Goal: Ask a question

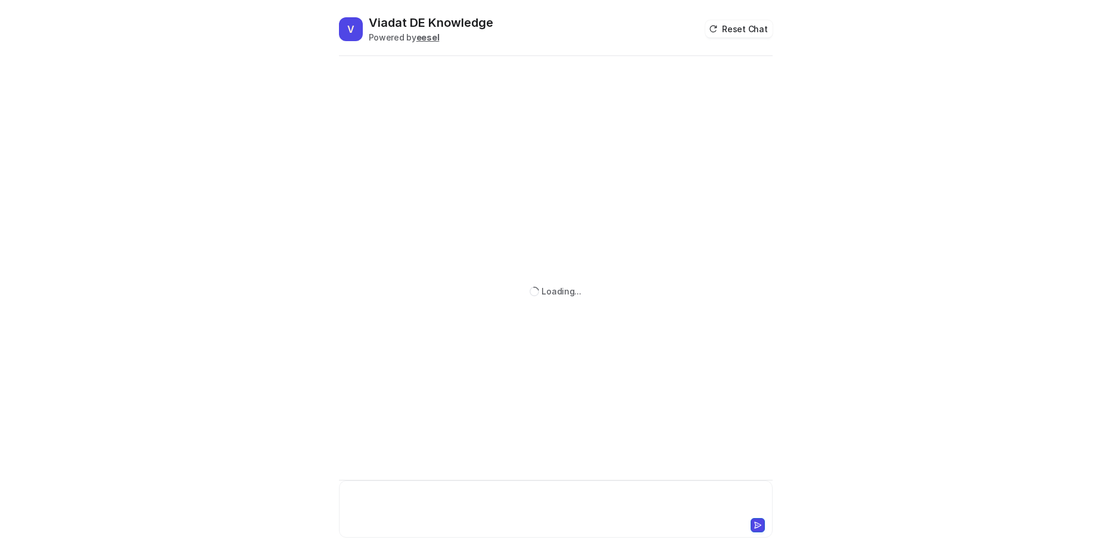
click at [491, 502] on div at bounding box center [556, 501] width 428 height 27
click at [453, 516] on div at bounding box center [556, 523] width 428 height 17
click at [424, 501] on div "**********" at bounding box center [556, 501] width 428 height 27
